Goal: Complete application form: Complete application form

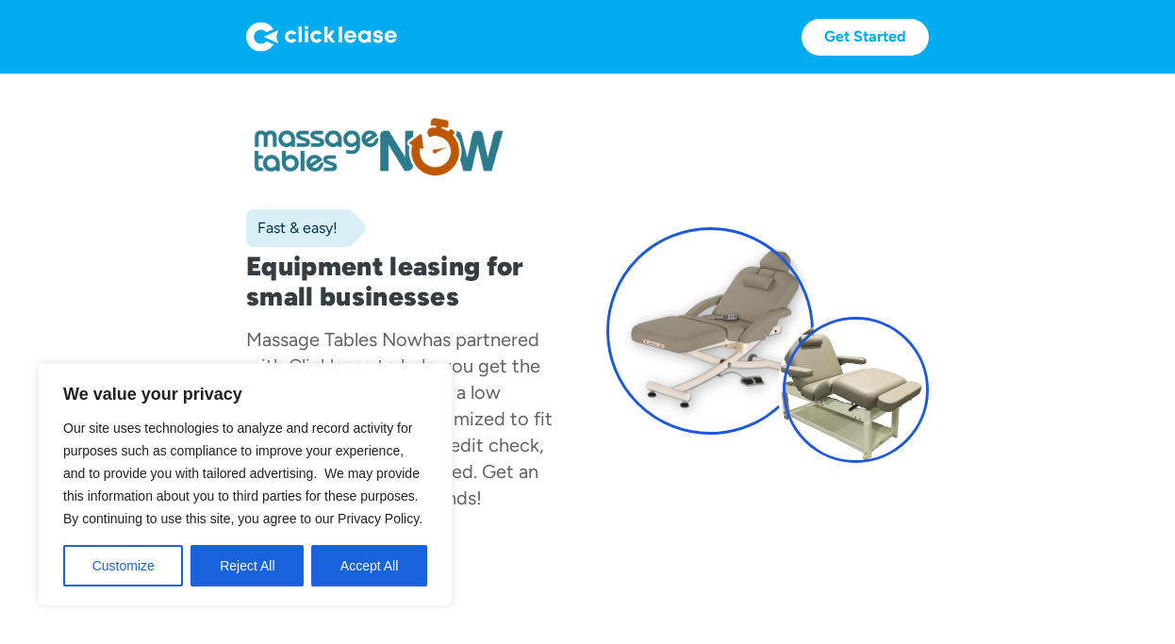
click at [352, 565] on button "Accept All" at bounding box center [369, 565] width 116 height 41
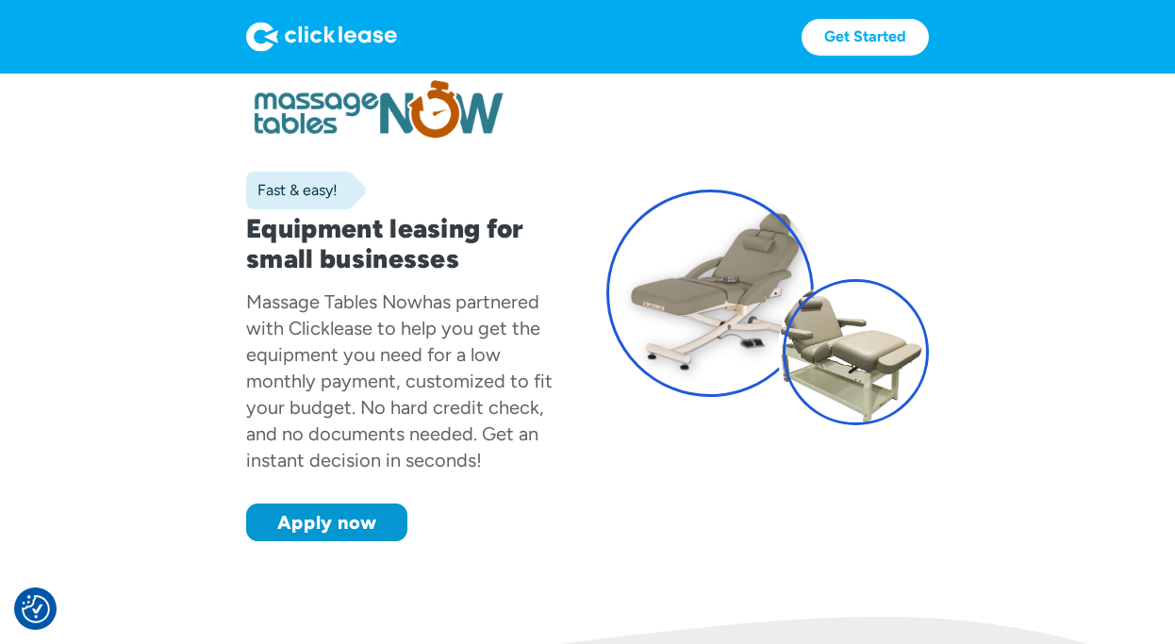
scroll to position [40, 0]
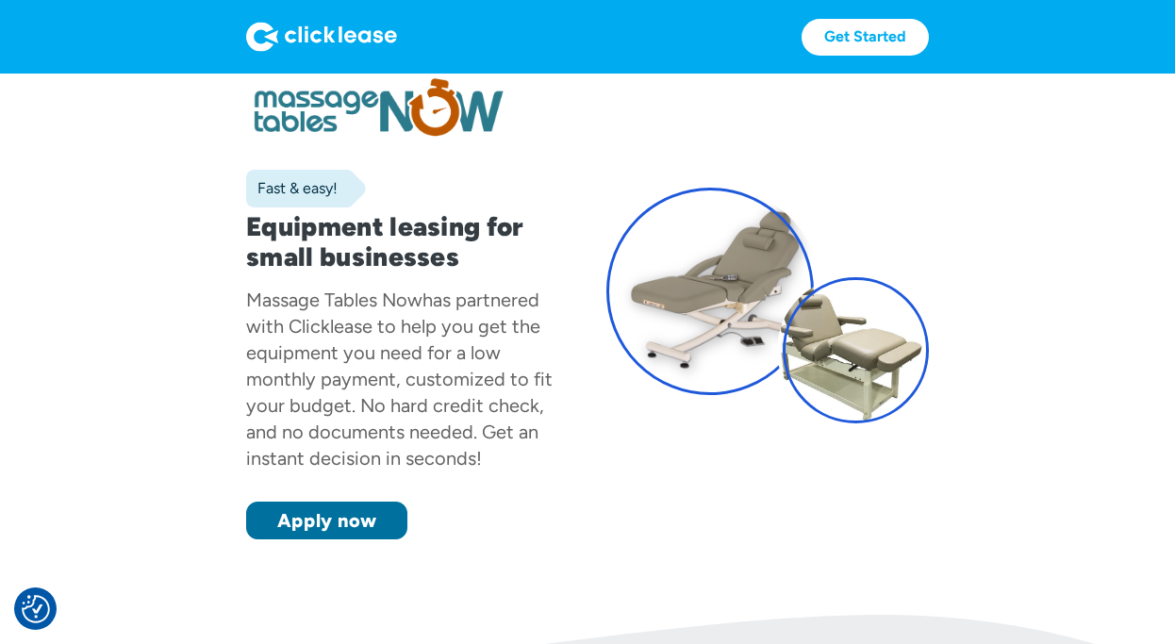
click at [339, 523] on link "Apply now" at bounding box center [326, 521] width 161 height 38
